Goal: Task Accomplishment & Management: Manage account settings

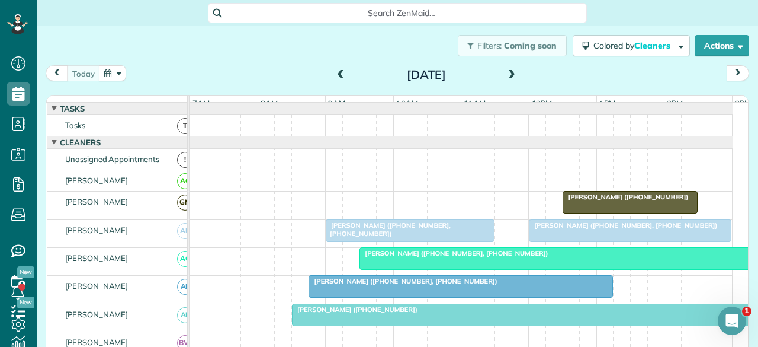
scroll to position [421, 0]
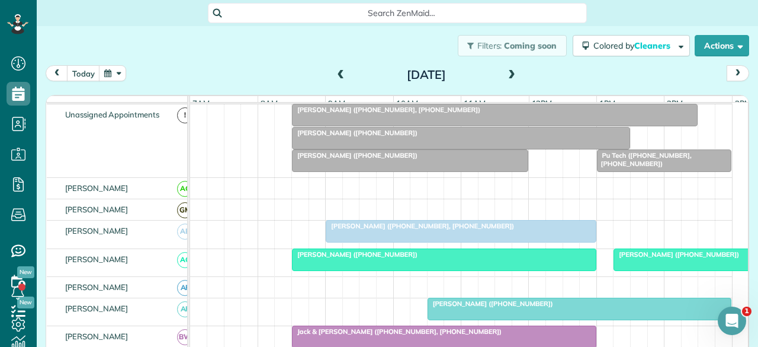
scroll to position [59, 0]
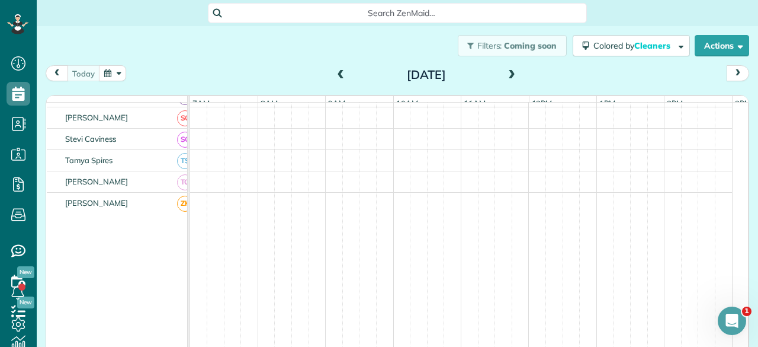
click at [505, 79] on span at bounding box center [511, 75] width 13 height 11
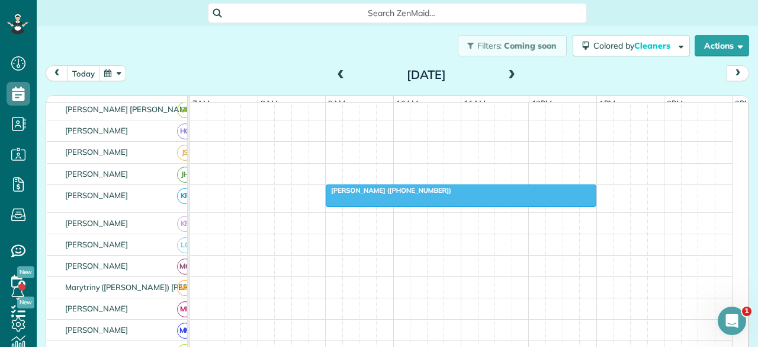
click at [385, 194] on span "Kelly Caviness (+18178816838)" at bounding box center [388, 190] width 127 height 8
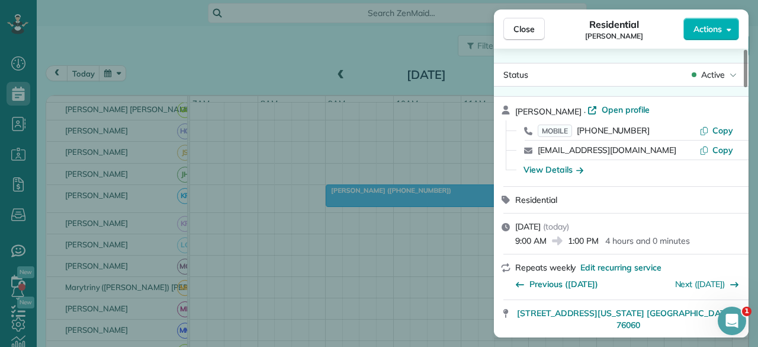
click at [723, 76] on span "Active" at bounding box center [713, 75] width 24 height 12
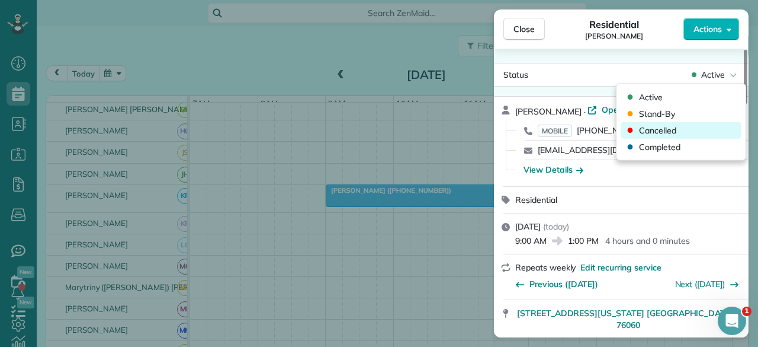
click at [665, 129] on span "Cancelled" at bounding box center [657, 130] width 37 height 12
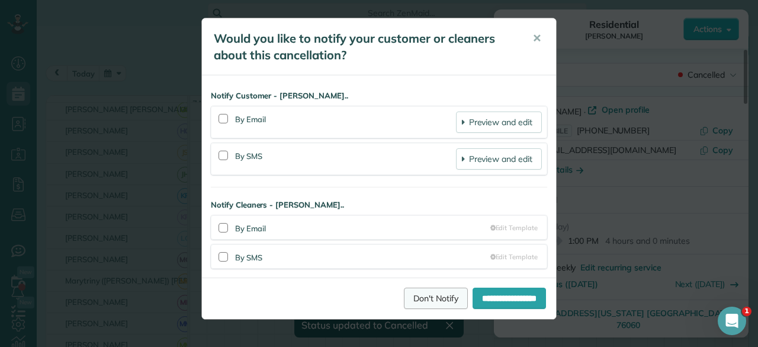
click at [424, 293] on link "Don't Notify" at bounding box center [436, 297] width 64 height 21
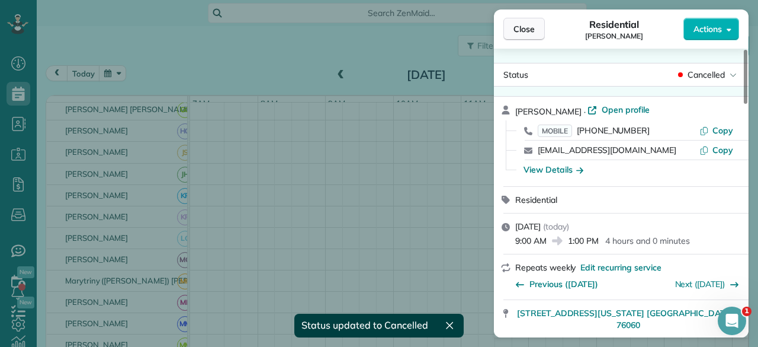
click at [519, 31] on span "Close" at bounding box center [524, 29] width 21 height 12
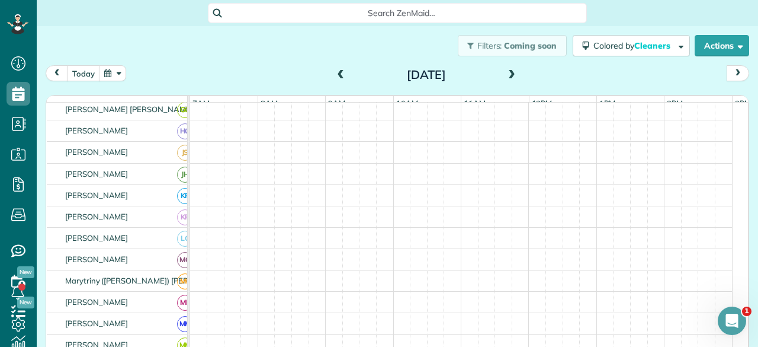
click at [505, 73] on span at bounding box center [511, 75] width 13 height 11
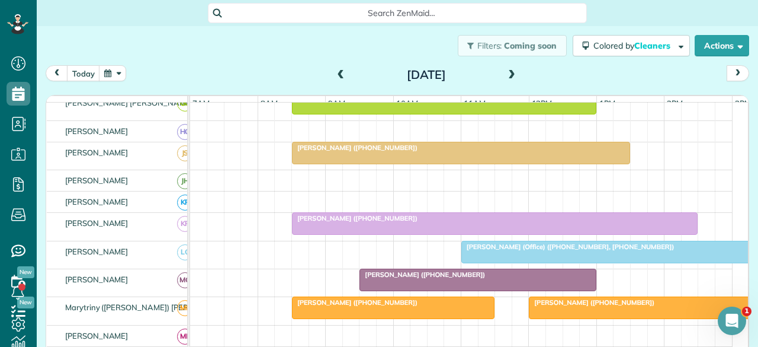
click at [505, 74] on span at bounding box center [511, 75] width 13 height 11
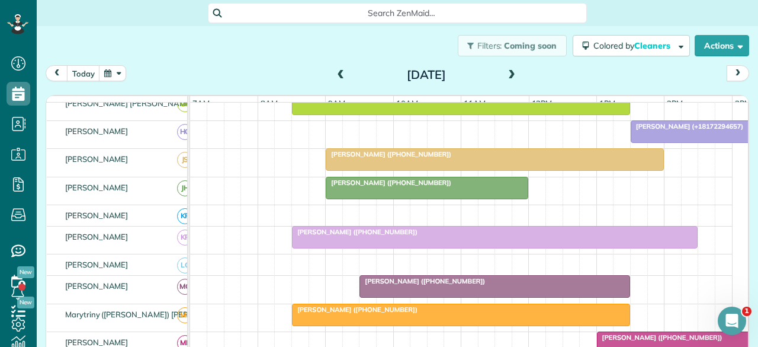
click at [505, 74] on span at bounding box center [511, 75] width 13 height 11
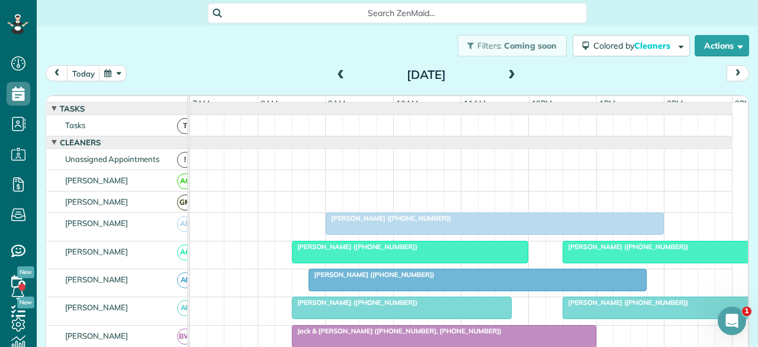
click at [508, 75] on span at bounding box center [511, 75] width 13 height 11
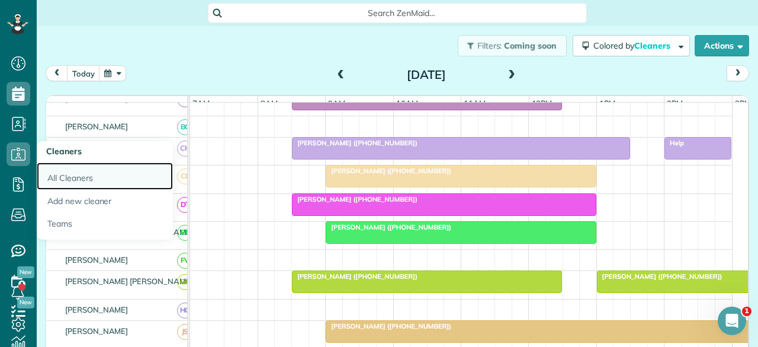
click at [76, 174] on link "All Cleaners" at bounding box center [105, 175] width 136 height 27
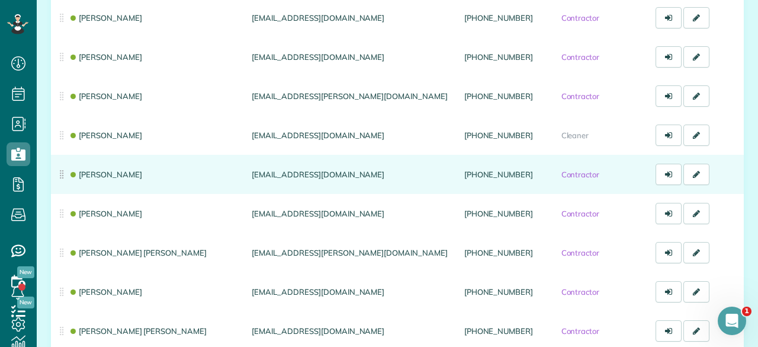
scroll to position [533, 0]
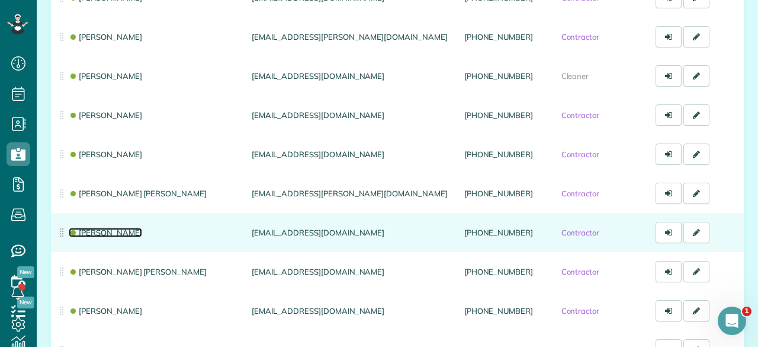
click at [116, 236] on link "[PERSON_NAME]" at bounding box center [105, 231] width 73 height 9
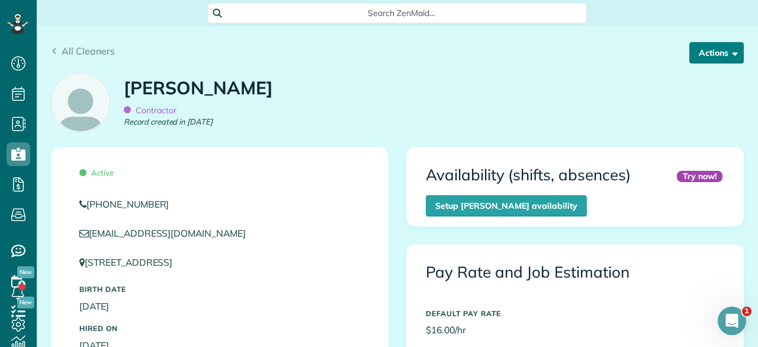
click at [703, 56] on button "Actions" at bounding box center [717, 52] width 55 height 21
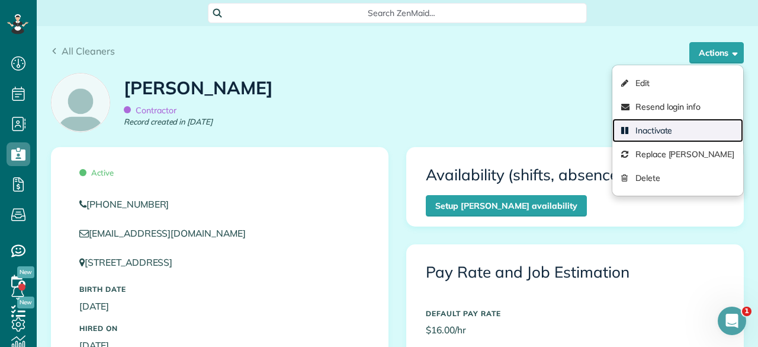
click at [641, 129] on link "Inactivate" at bounding box center [678, 130] width 131 height 24
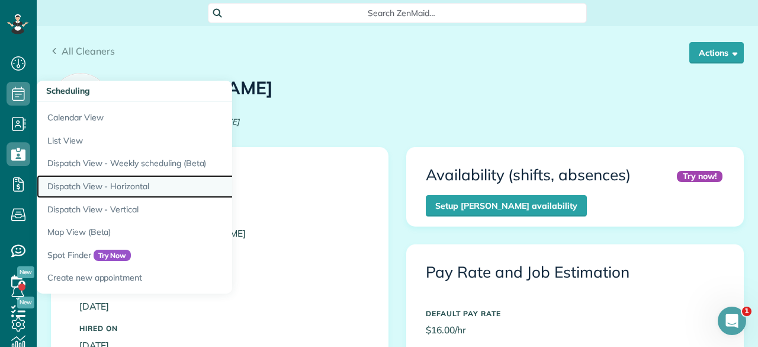
click at [73, 186] on link "Dispatch View - Horizontal" at bounding box center [185, 186] width 296 height 23
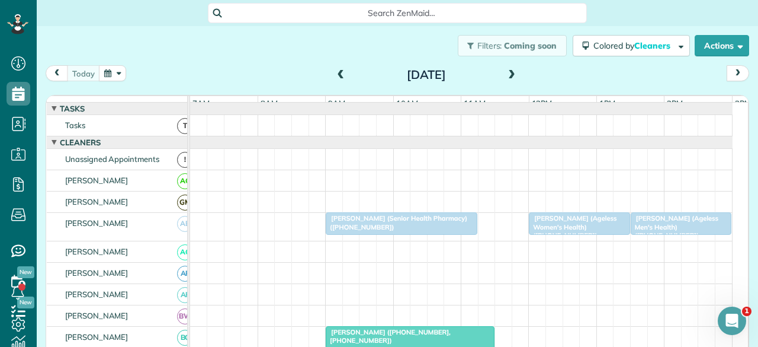
click at [507, 76] on span at bounding box center [511, 75] width 13 height 11
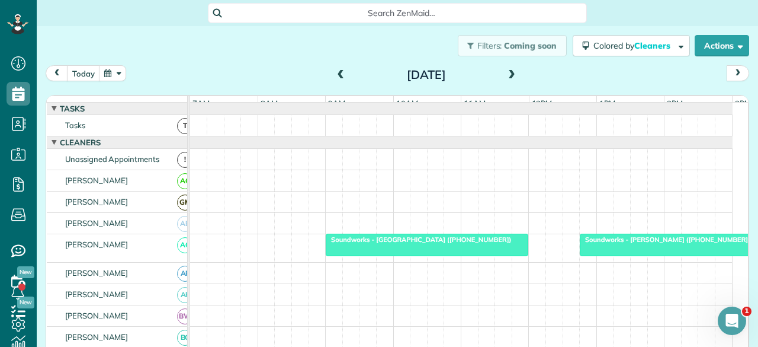
click at [507, 76] on span at bounding box center [511, 75] width 13 height 11
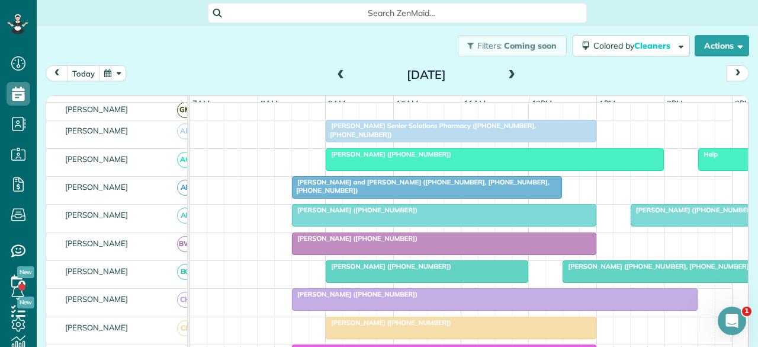
scroll to position [118, 0]
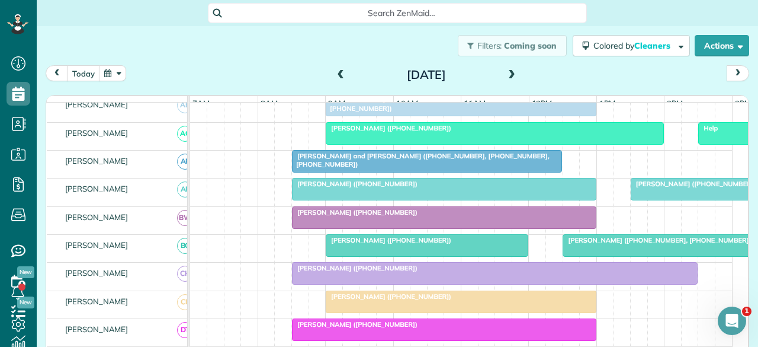
click at [507, 78] on span at bounding box center [511, 75] width 13 height 11
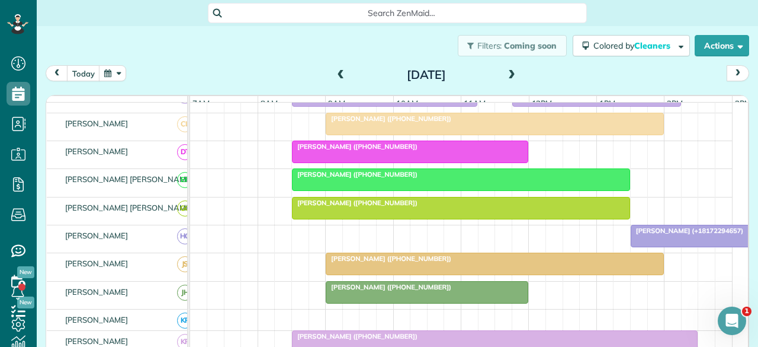
scroll to position [0, 0]
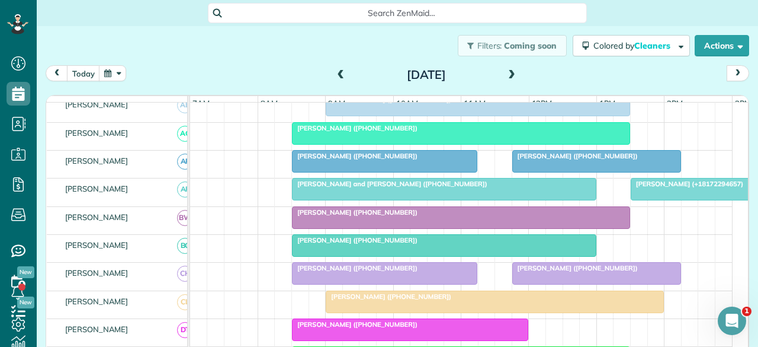
click at [505, 75] on span at bounding box center [511, 75] width 13 height 11
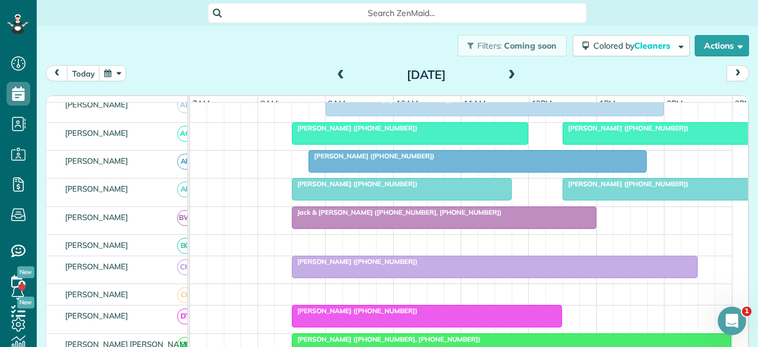
click at [505, 75] on span at bounding box center [511, 75] width 13 height 11
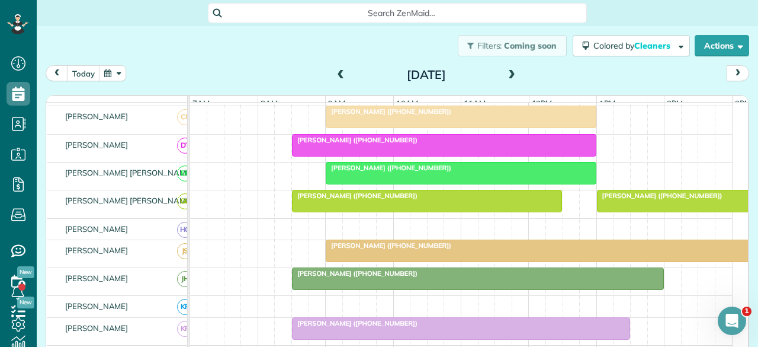
click at [339, 73] on span at bounding box center [341, 75] width 13 height 11
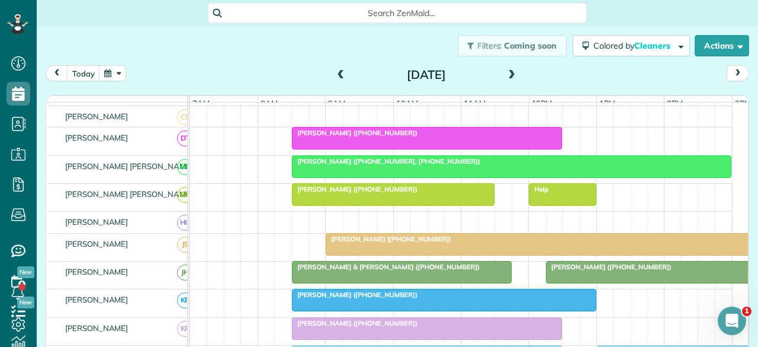
click at [338, 73] on span at bounding box center [341, 75] width 13 height 11
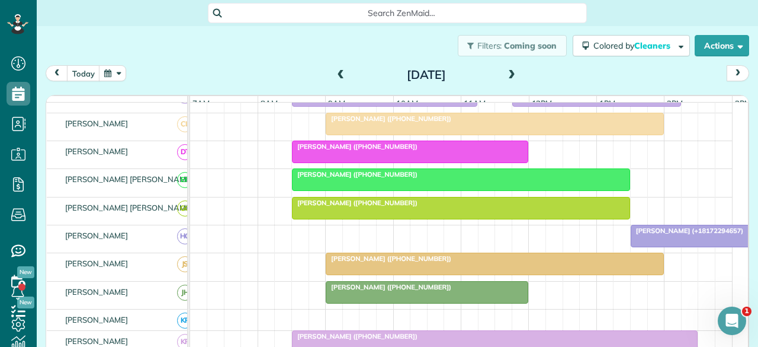
click at [349, 262] on span "[PERSON_NAME] ([PHONE_NUMBER])" at bounding box center [388, 258] width 127 height 8
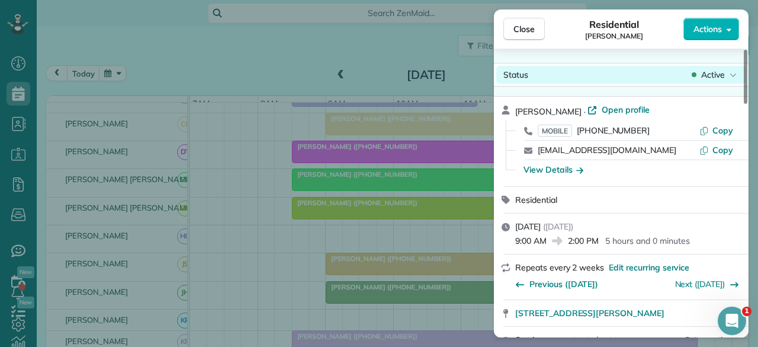
click at [711, 76] on span "Active" at bounding box center [713, 75] width 24 height 12
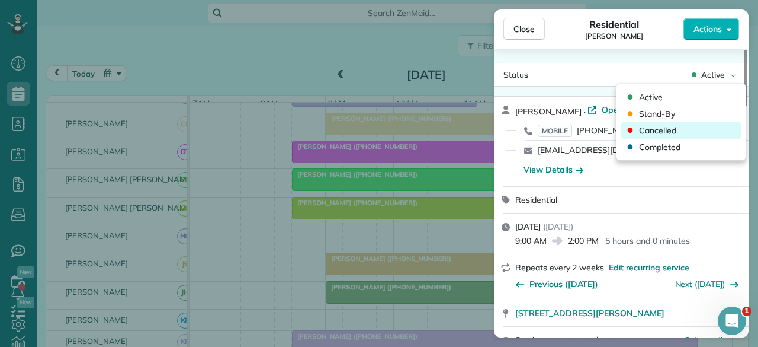
click at [674, 130] on span "Cancelled" at bounding box center [657, 130] width 37 height 12
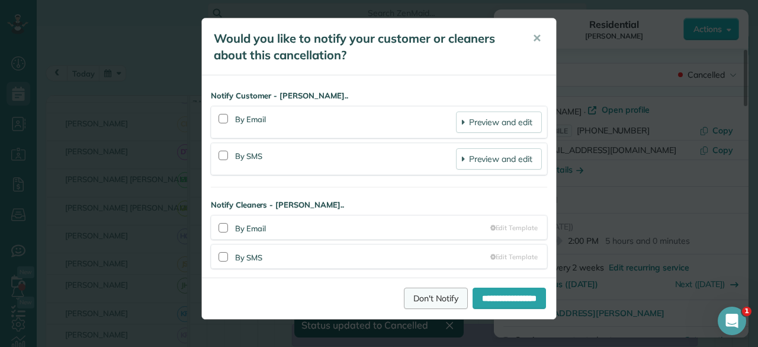
click at [424, 294] on link "Don't Notify" at bounding box center [436, 297] width 64 height 21
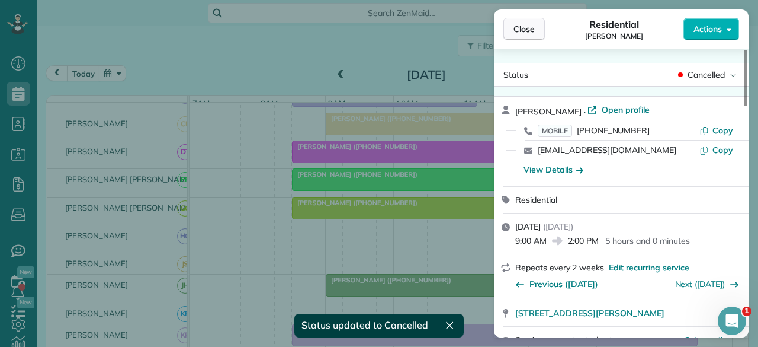
click at [531, 26] on span "Close" at bounding box center [524, 29] width 21 height 12
